Goal: Transaction & Acquisition: Obtain resource

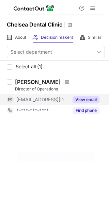
click at [89, 101] on button "View email" at bounding box center [85, 99] width 27 height 7
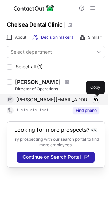
click at [95, 99] on span at bounding box center [95, 99] width 5 height 5
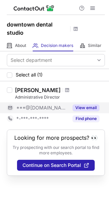
click at [79, 107] on button "View email" at bounding box center [85, 107] width 27 height 7
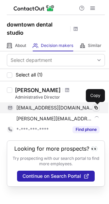
click at [94, 107] on span at bounding box center [95, 107] width 5 height 5
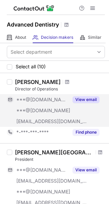
click at [84, 98] on button "View email" at bounding box center [85, 99] width 27 height 7
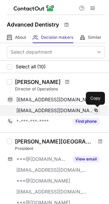
click at [94, 112] on span at bounding box center [95, 110] width 5 height 5
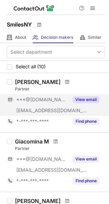
click at [89, 100] on button "View email" at bounding box center [85, 99] width 27 height 7
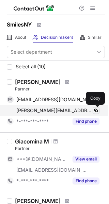
click at [93, 109] on span at bounding box center [95, 110] width 5 height 5
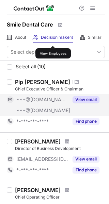
click at [91, 102] on button "View email" at bounding box center [85, 99] width 27 height 7
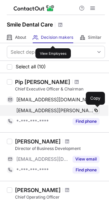
click at [94, 113] on span at bounding box center [95, 110] width 5 height 5
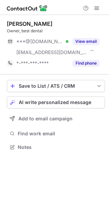
scroll to position [142, 109]
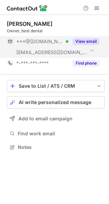
click at [85, 41] on button "View email" at bounding box center [85, 41] width 27 height 7
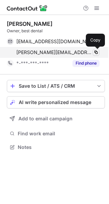
click at [97, 51] on span at bounding box center [95, 52] width 5 height 5
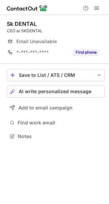
scroll to position [132, 109]
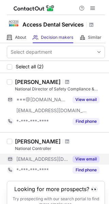
click at [77, 162] on button "View email" at bounding box center [85, 159] width 27 height 7
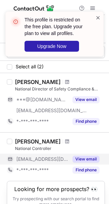
click at [96, 18] on span at bounding box center [97, 17] width 5 height 7
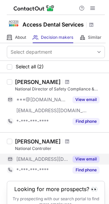
click at [53, 162] on span "***@sbcglobal.net" at bounding box center [42, 159] width 52 height 6
click at [53, 162] on span "***@sbcglobal.net" at bounding box center [53, 159] width 75 height 6
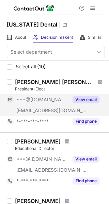
click at [88, 97] on button "View email" at bounding box center [85, 99] width 27 height 7
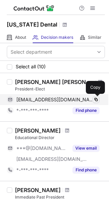
click at [94, 98] on span at bounding box center [95, 99] width 5 height 5
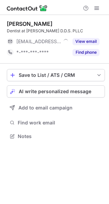
scroll to position [132, 109]
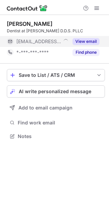
click at [90, 41] on button "View email" at bounding box center [85, 41] width 27 height 7
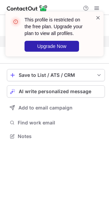
click at [95, 18] on span at bounding box center [97, 17] width 5 height 7
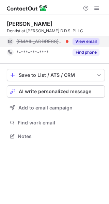
click at [44, 45] on div "[EMAIL_ADDRESS][DOMAIN_NAME]" at bounding box center [38, 41] width 62 height 11
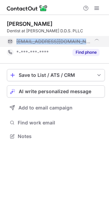
click at [44, 45] on div "[EMAIL_ADDRESS][DOMAIN_NAME]" at bounding box center [53, 41] width 92 height 11
copy span "[EMAIL_ADDRESS][DOMAIN_NAME]"
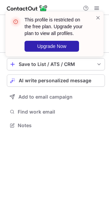
scroll to position [121, 109]
click at [97, 19] on span at bounding box center [97, 17] width 5 height 7
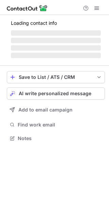
scroll to position [132, 109]
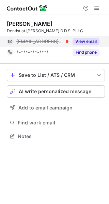
click at [87, 40] on button "View email" at bounding box center [85, 41] width 27 height 7
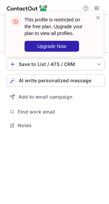
scroll to position [121, 109]
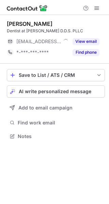
scroll to position [132, 109]
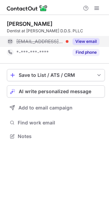
click at [83, 40] on button "View email" at bounding box center [85, 41] width 27 height 7
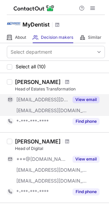
click at [85, 96] on div "View email" at bounding box center [83, 99] width 31 height 11
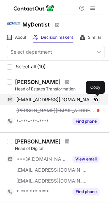
click at [95, 100] on span at bounding box center [95, 99] width 5 height 5
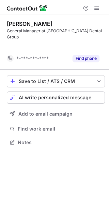
scroll to position [121, 109]
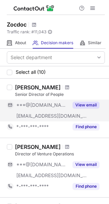
click at [82, 105] on button "View email" at bounding box center [85, 105] width 27 height 7
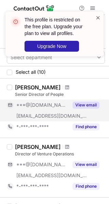
click at [96, 19] on span at bounding box center [97, 17] width 5 height 7
